Goal: Information Seeking & Learning: Understand process/instructions

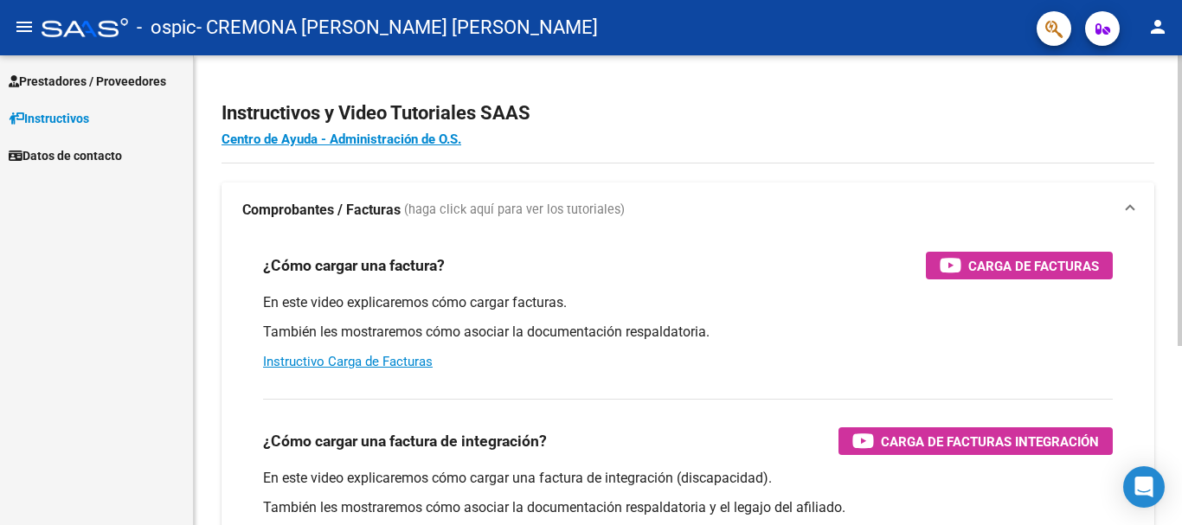
click at [937, 332] on p "También les mostraremos cómo asociar la documentación respaldatoria." at bounding box center [687, 332] width 849 height 19
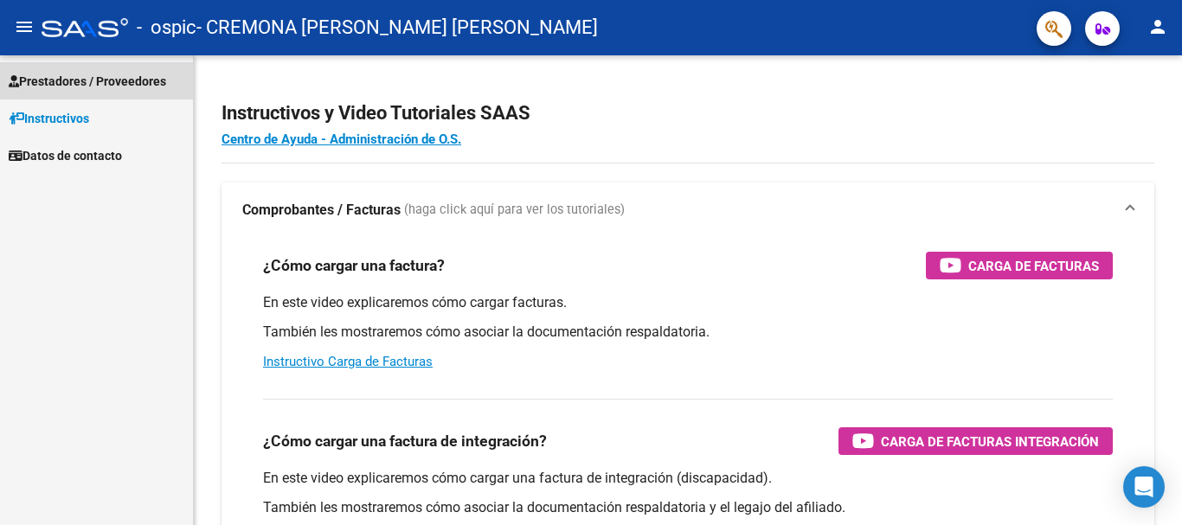
click at [70, 85] on span "Prestadores / Proveedores" at bounding box center [87, 81] width 157 height 19
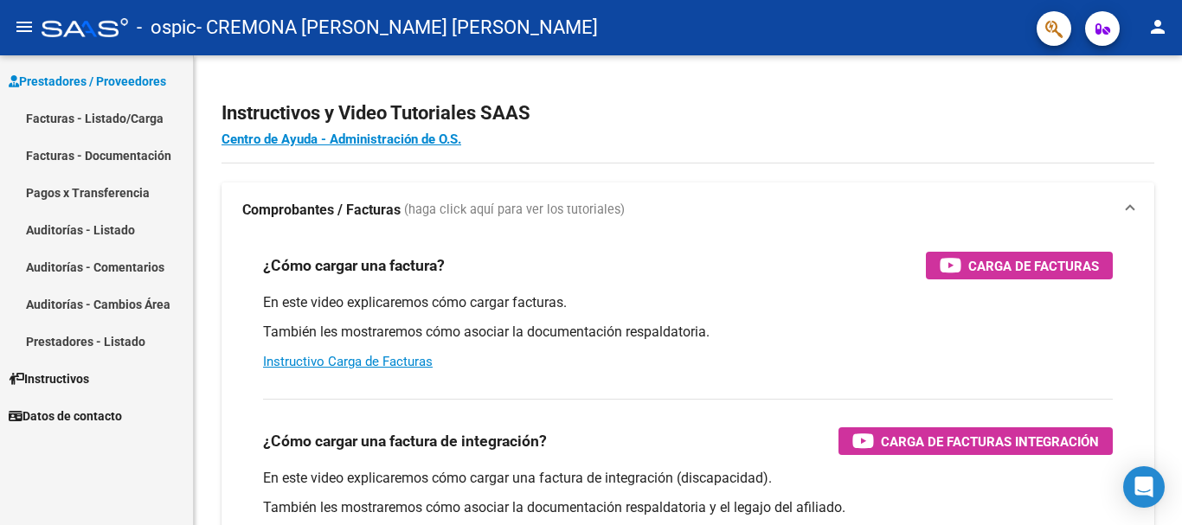
click at [80, 195] on link "Pagos x Transferencia" at bounding box center [96, 192] width 193 height 37
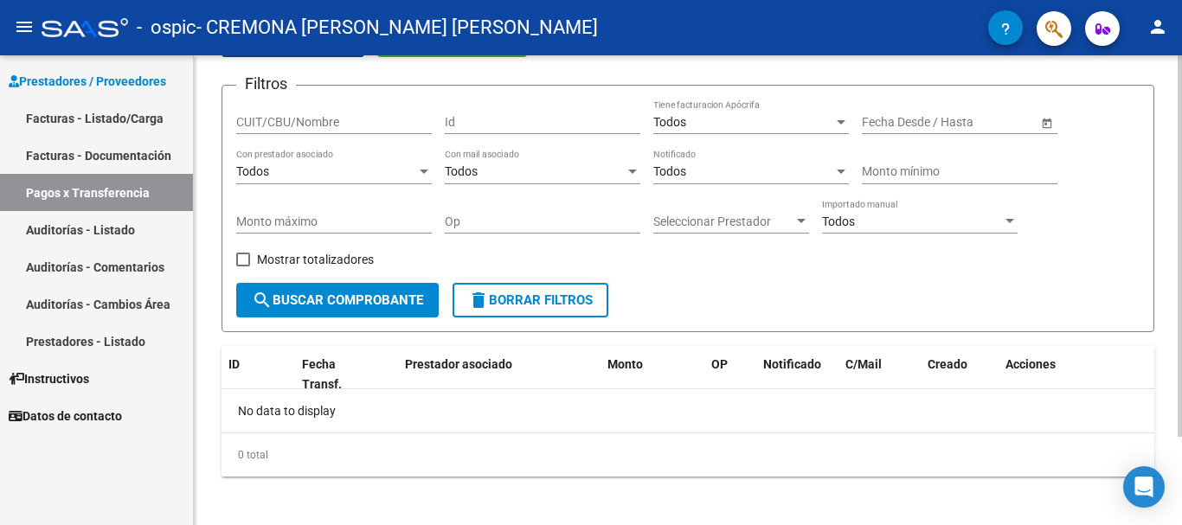
scroll to position [109, 0]
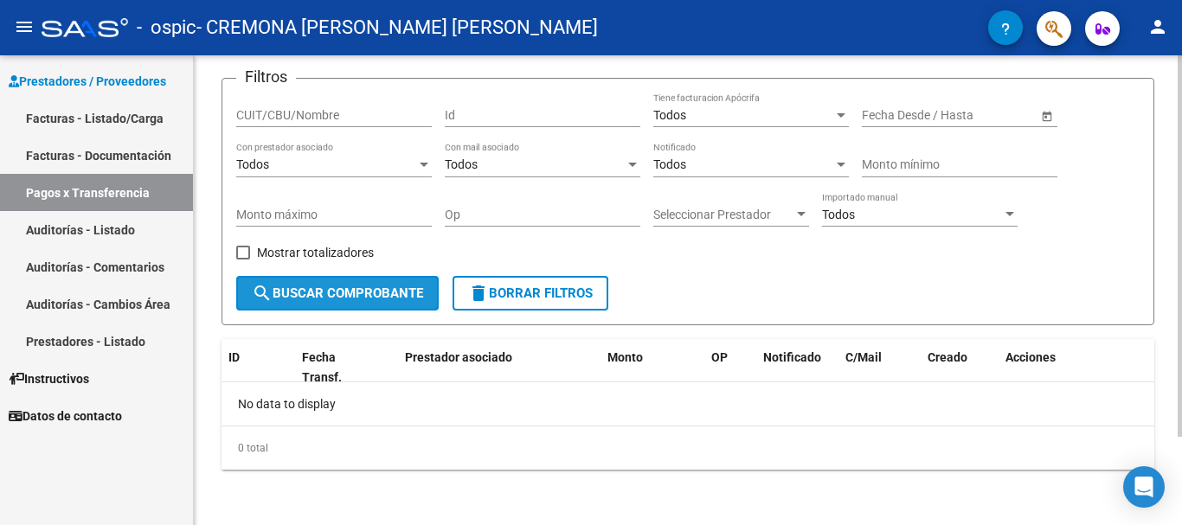
click at [335, 295] on span "search Buscar Comprobante" at bounding box center [337, 293] width 171 height 16
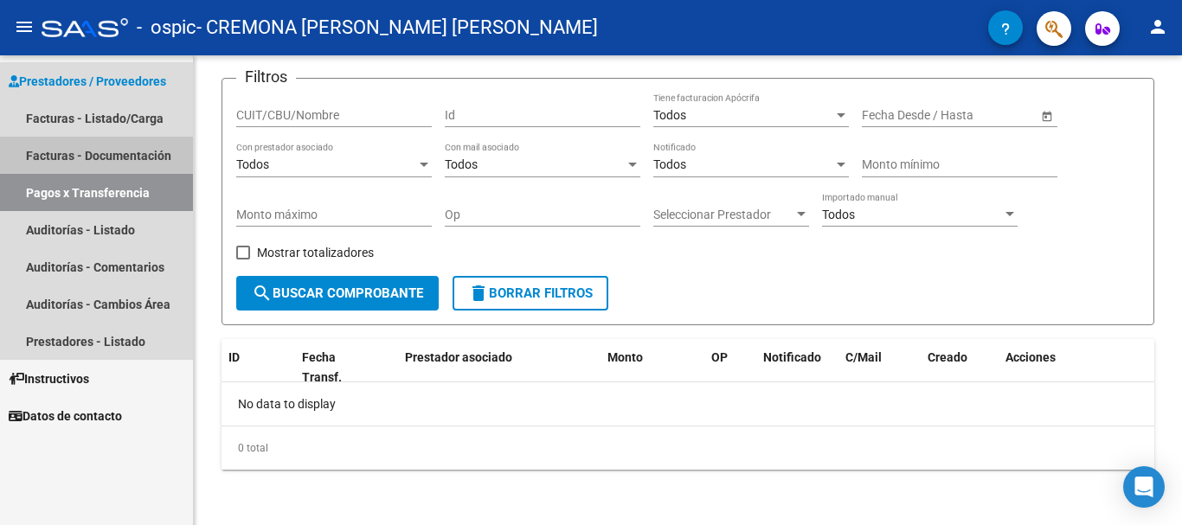
click at [92, 148] on link "Facturas - Documentación" at bounding box center [96, 155] width 193 height 37
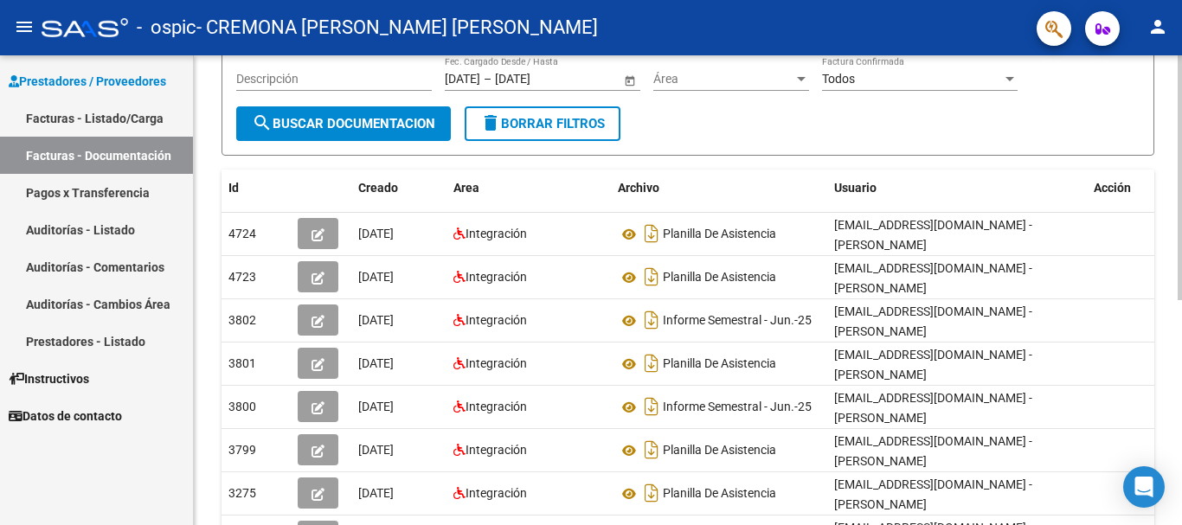
click at [1181, 311] on div at bounding box center [1179, 281] width 4 height 245
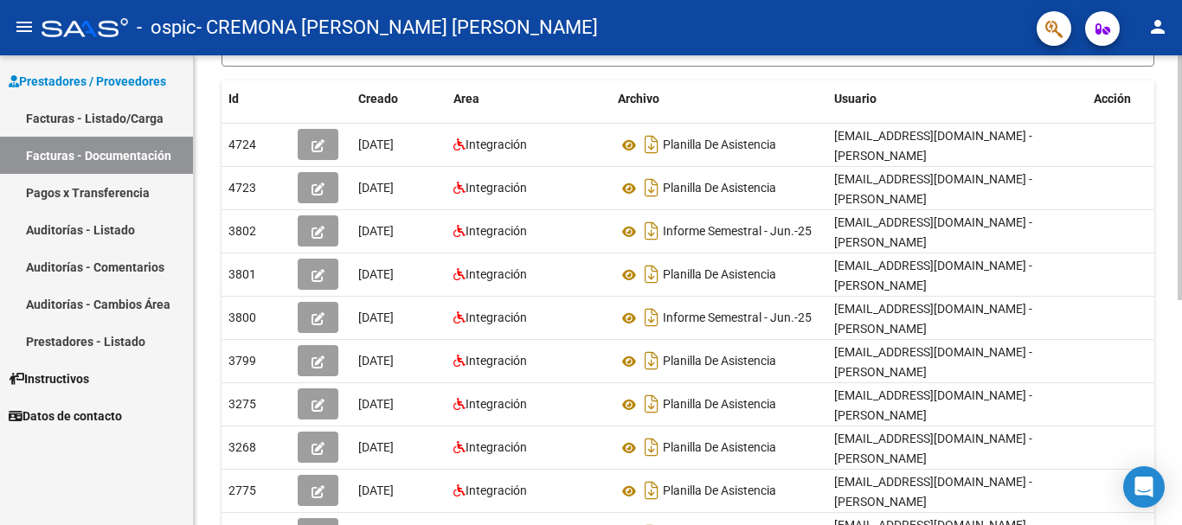
click at [1181, 362] on div at bounding box center [1179, 330] width 4 height 245
click at [1172, 341] on div "PRESTADORES -> Comprobantes - Documentación Respaldatoria cloud_download Export…" at bounding box center [690, 217] width 992 height 888
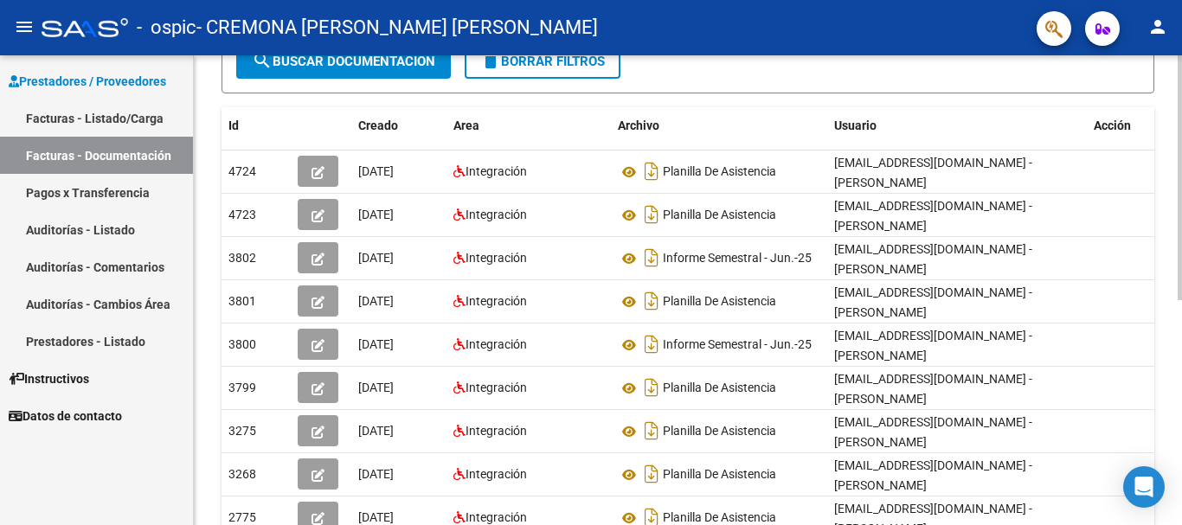
click at [1167, 330] on div "PRESTADORES -> Comprobantes - Documentación Respaldatoria cloud_download Export…" at bounding box center [688, 243] width 988 height 888
click at [1164, 327] on div "PRESTADORES -> Comprobantes - Documentación Respaldatoria cloud_download Export…" at bounding box center [688, 243] width 988 height 888
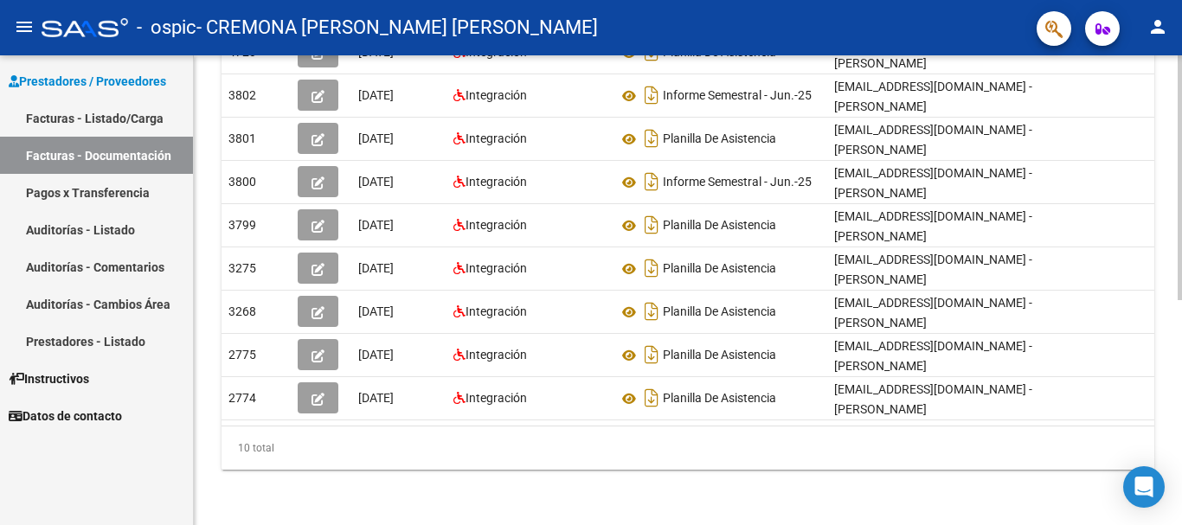
drag, startPoint x: 1176, startPoint y: 319, endPoint x: 1169, endPoint y: 253, distance: 66.1
click at [1169, 253] on div "PRESTADORES -> Comprobantes - Documentación Respaldatoria cloud_download Export…" at bounding box center [688, 81] width 988 height 888
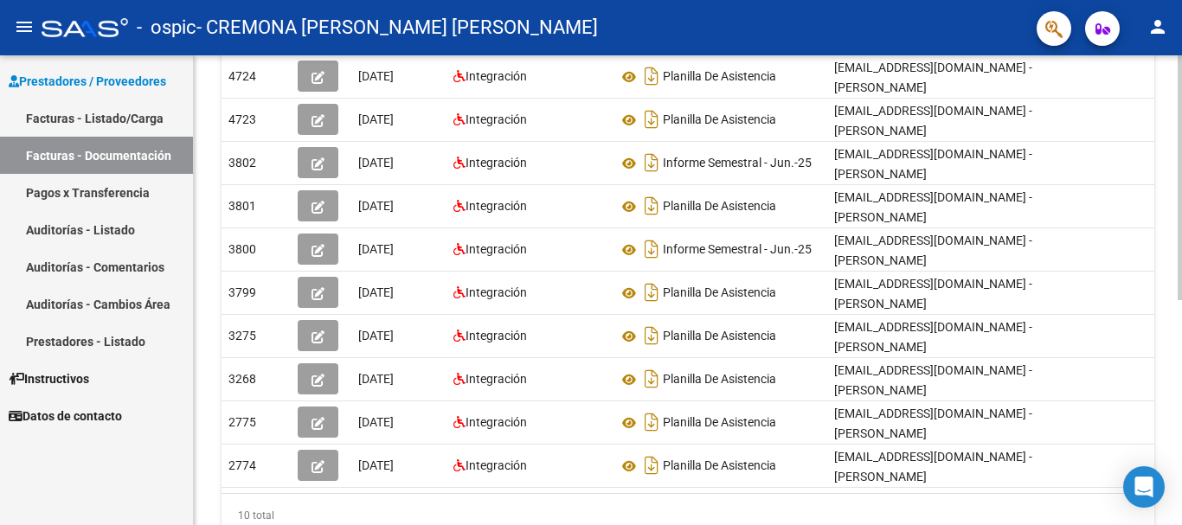
click at [1156, 281] on div "PRESTADORES -> Comprobantes - Documentación Respaldatoria cloud_download Export…" at bounding box center [690, 148] width 992 height 888
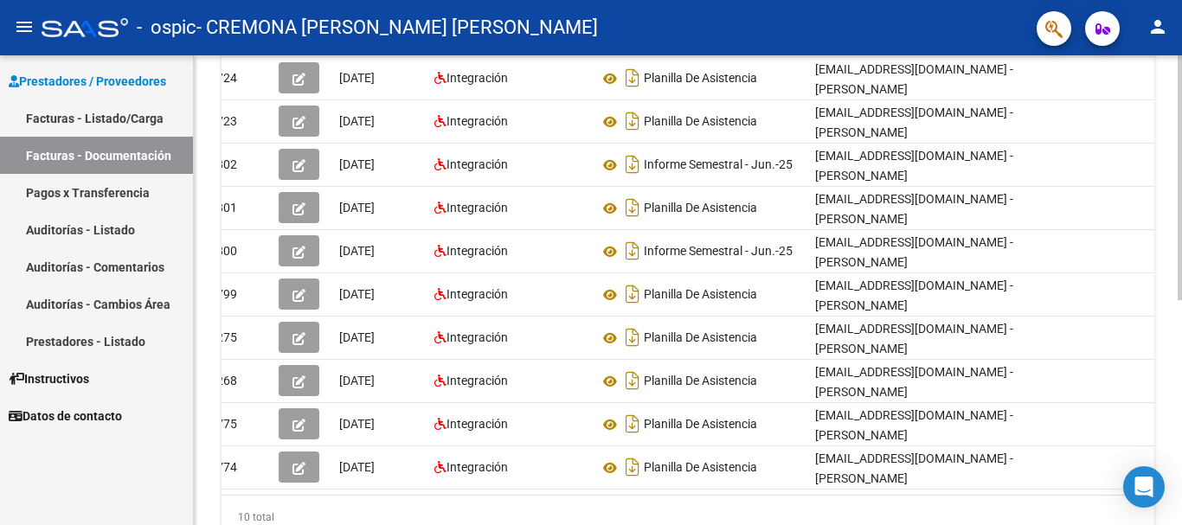
scroll to position [0, 0]
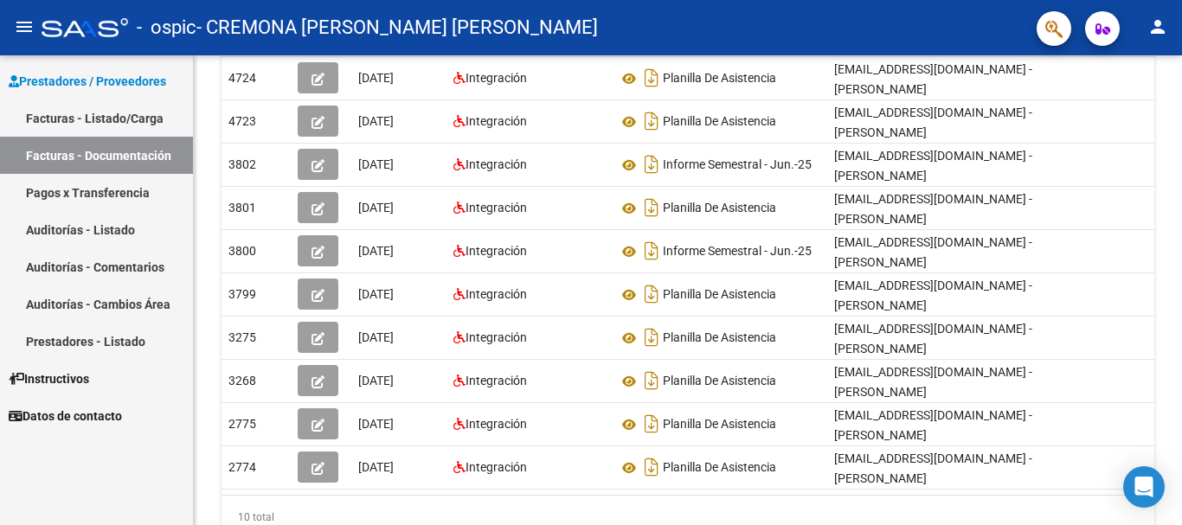
click at [95, 114] on link "Facturas - Listado/Carga" at bounding box center [96, 117] width 193 height 37
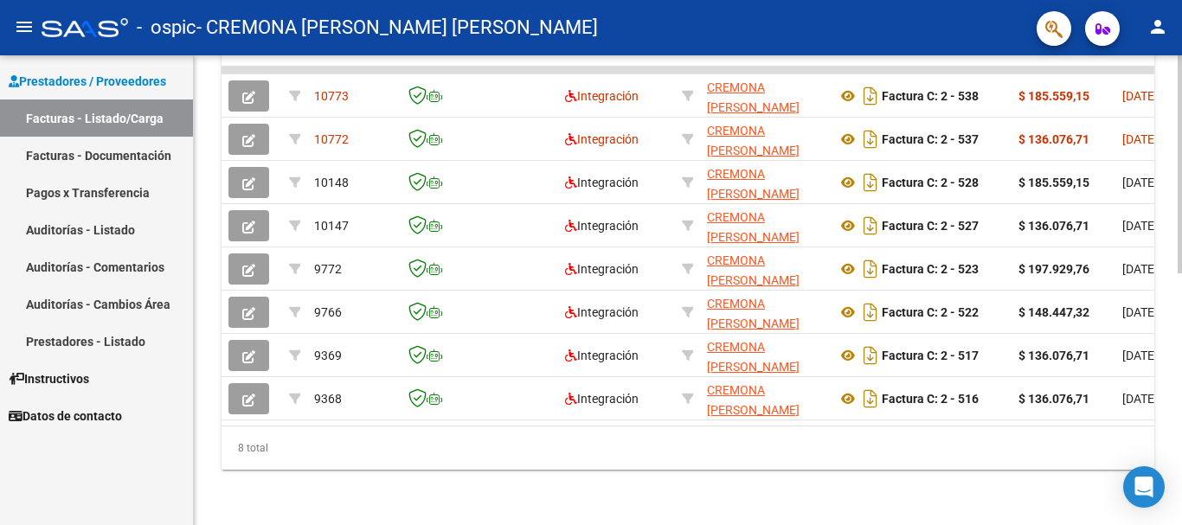
scroll to position [445, 0]
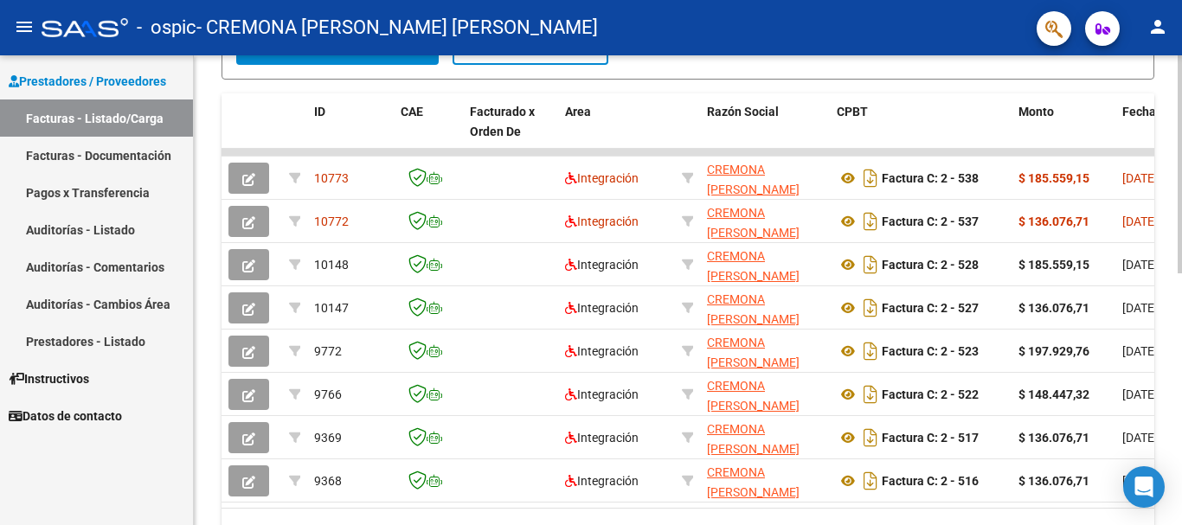
click at [1165, 309] on div "Video tutorial PRESTADORES -> Listado de CPBTs Emitidos por Prestadores / Prove…" at bounding box center [690, 109] width 992 height 996
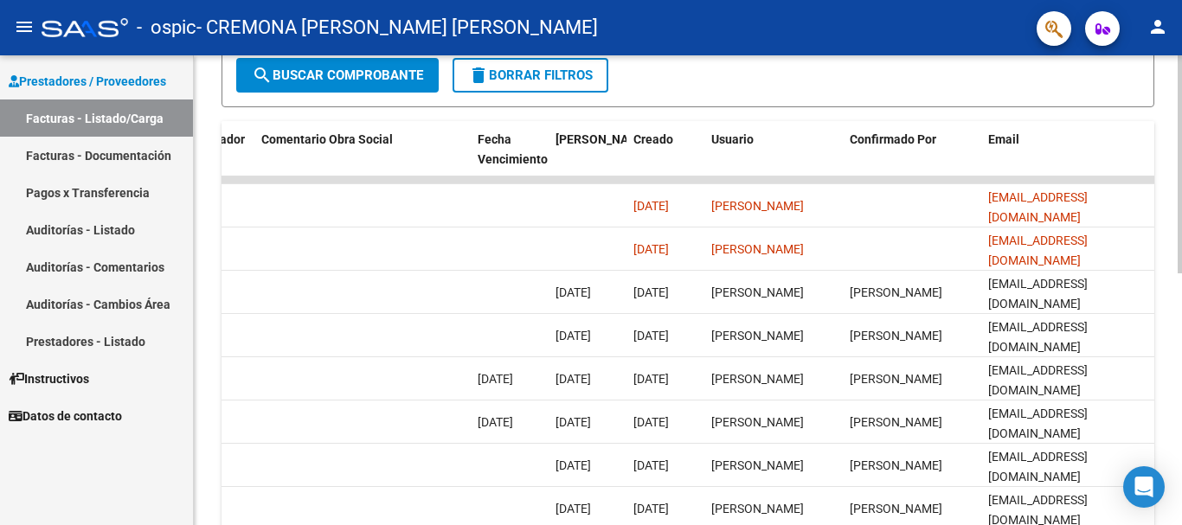
scroll to position [413, 0]
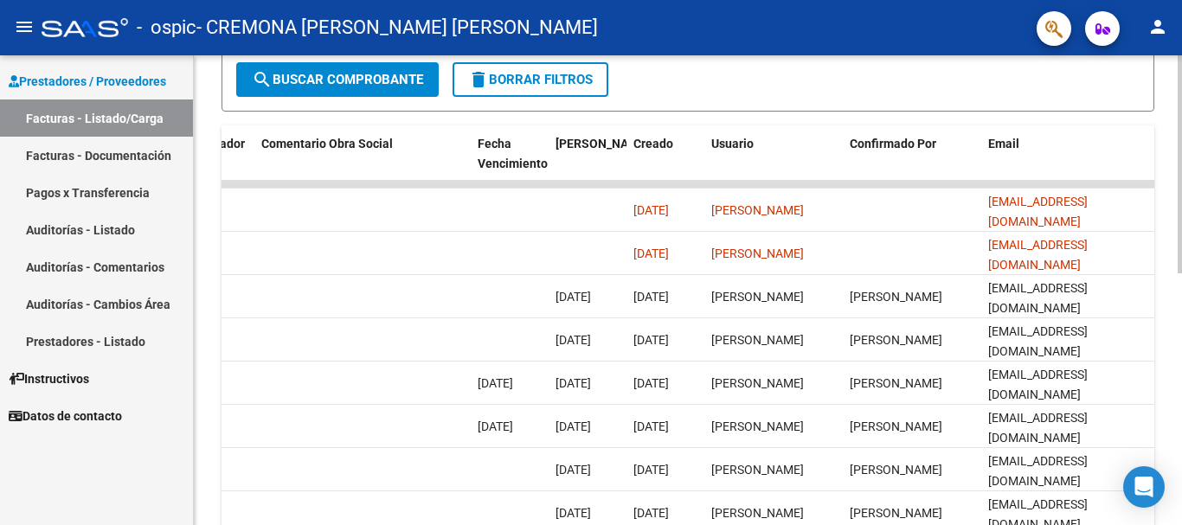
click at [1171, 356] on div "Video tutorial PRESTADORES -> Listado de CPBTs Emitidos por Prestadores / Prove…" at bounding box center [690, 141] width 992 height 996
click at [1170, 356] on div "Video tutorial PRESTADORES -> Listado de CPBTs Emitidos por Prestadores / Prove…" at bounding box center [688, 141] width 988 height 996
